Goal: Transaction & Acquisition: Purchase product/service

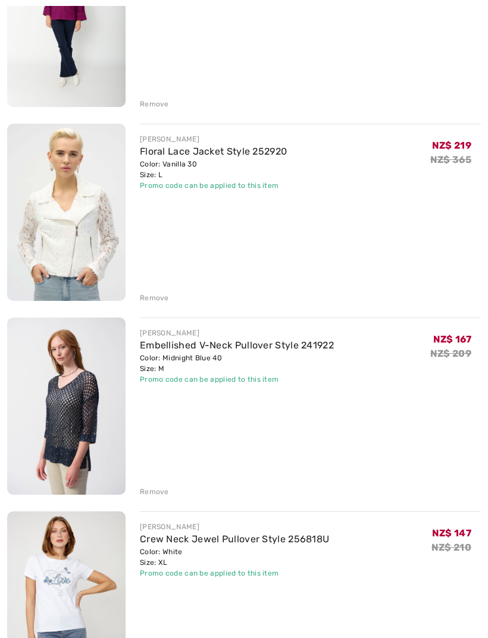
scroll to position [250, 0]
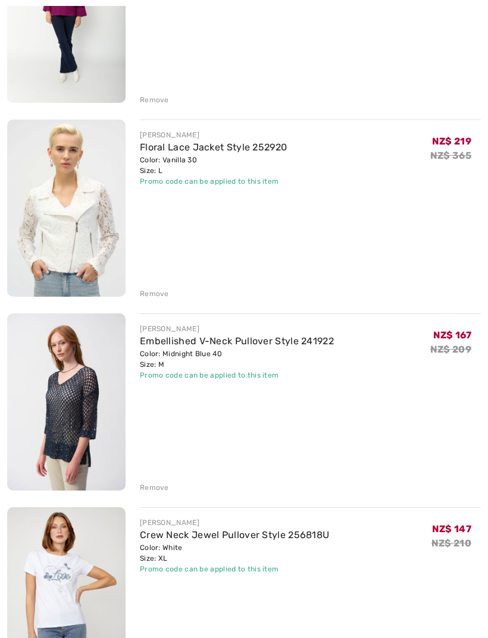
click at [150, 481] on div "Remove" at bounding box center [310, 486] width 341 height 13
click at [149, 483] on div "Remove" at bounding box center [154, 488] width 29 height 11
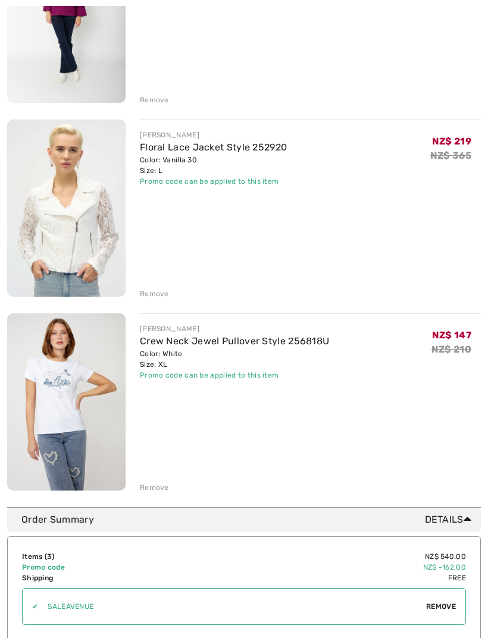
click at [243, 143] on link "Floral Lace Jacket Style 252920" at bounding box center [213, 147] width 147 height 11
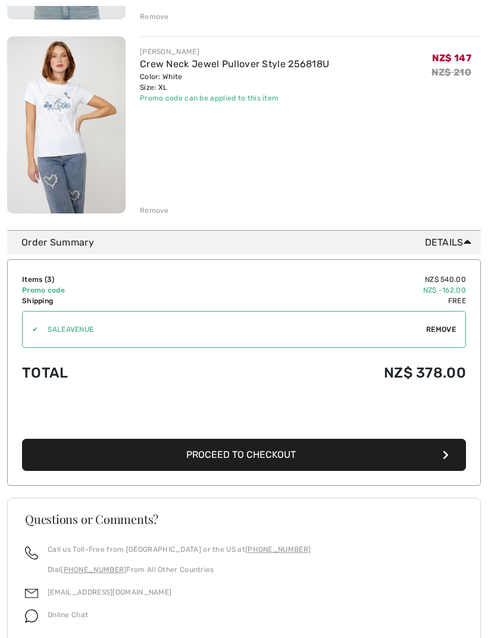
scroll to position [547, 0]
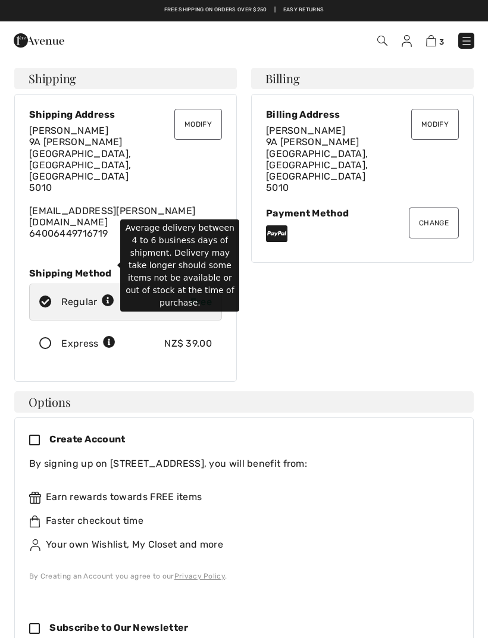
click at [114, 295] on icon at bounding box center [108, 301] width 12 height 12
radio input "true"
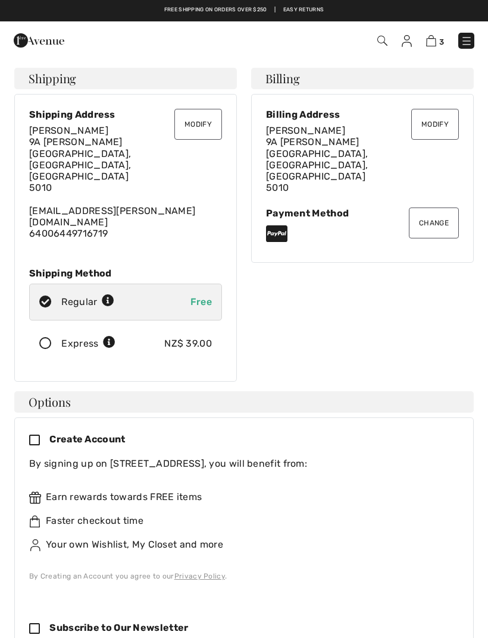
click at [464, 442] on div "Create Account By signing up on 1ère Avenue, you will benefit from: Earn reward…" at bounding box center [243, 575] width 459 height 316
click at [26, 42] on img at bounding box center [39, 41] width 51 height 24
